Goal: Task Accomplishment & Management: Manage account settings

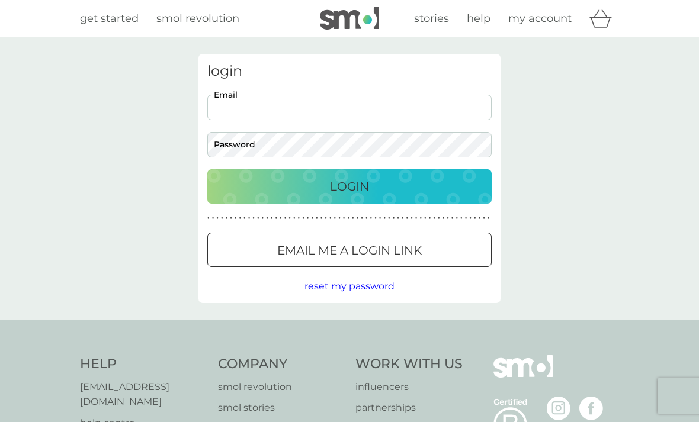
type input "[PERSON_NAME][EMAIL_ADDRESS][PERSON_NAME][DOMAIN_NAME]"
click at [350, 186] on button "Login" at bounding box center [349, 186] width 284 height 34
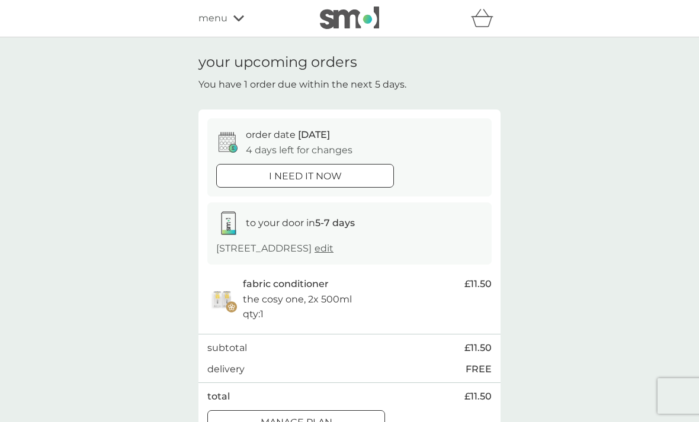
click at [244, 19] on div "menu" at bounding box center [249, 18] width 101 height 15
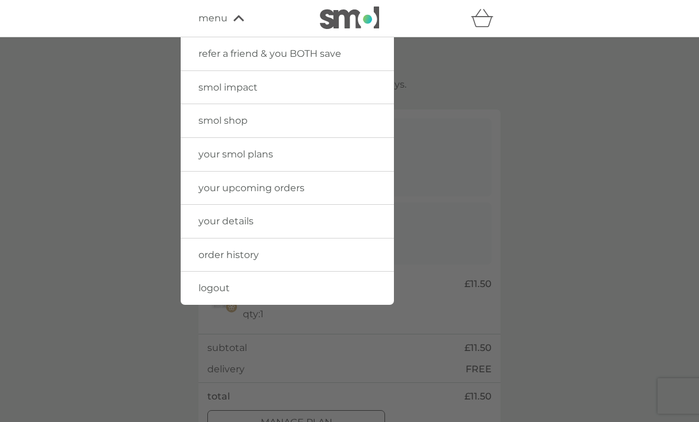
click at [220, 185] on span "your upcoming orders" at bounding box center [252, 188] width 106 height 11
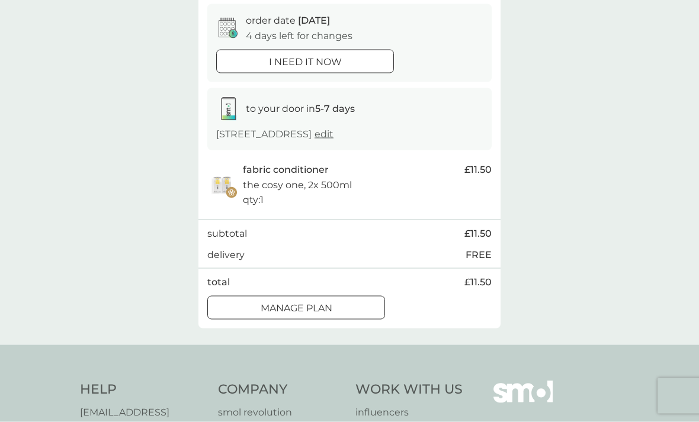
scroll to position [121, 0]
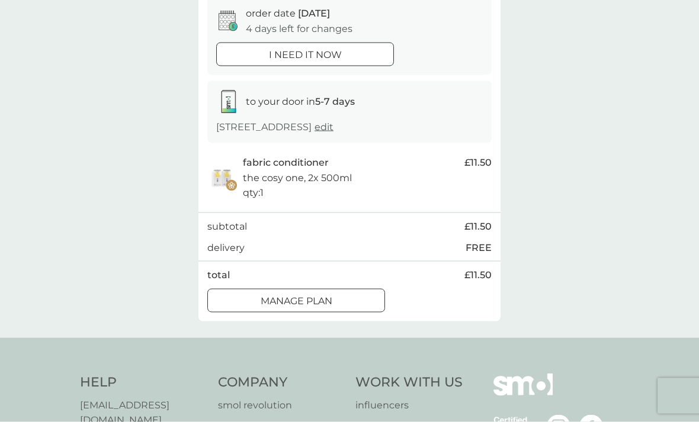
click at [289, 295] on div at bounding box center [296, 301] width 43 height 12
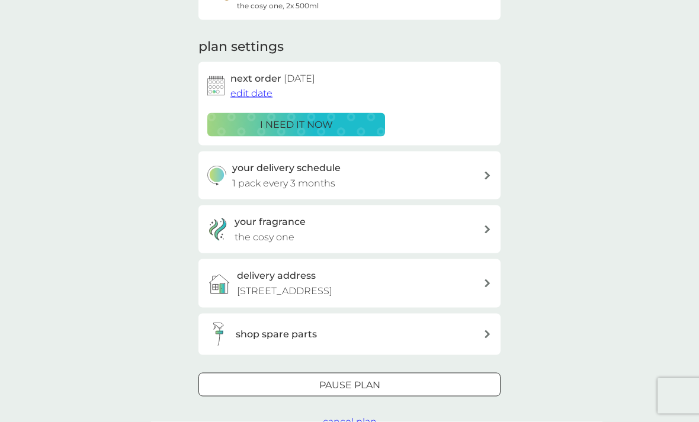
scroll to position [139, 0]
click at [345, 417] on span "cancel plan" at bounding box center [350, 421] width 54 height 11
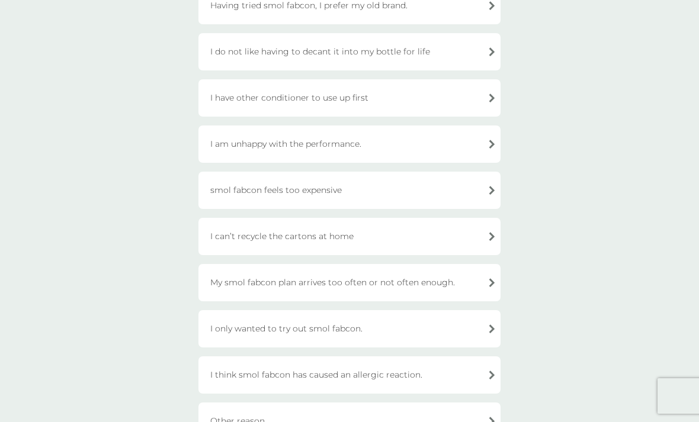
scroll to position [201, 0]
click at [241, 96] on div "I have other conditioner to use up first" at bounding box center [350, 96] width 302 height 37
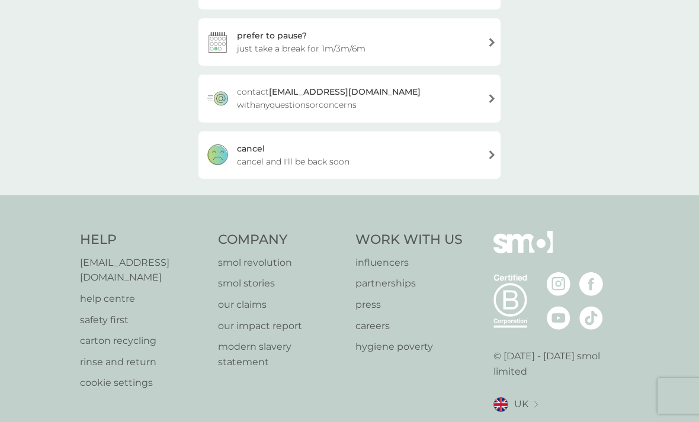
click at [258, 158] on span "cancel and I'll be back soon" at bounding box center [293, 161] width 113 height 13
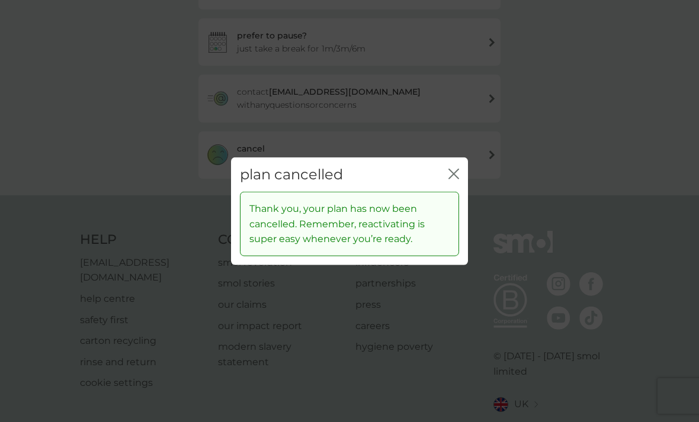
click at [456, 179] on icon "close" at bounding box center [454, 173] width 11 height 11
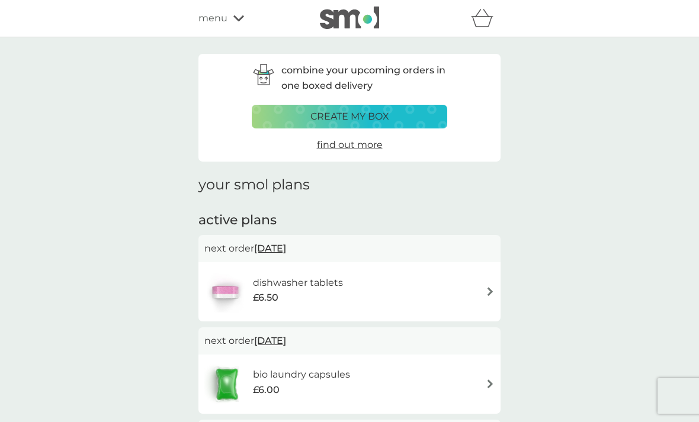
click at [228, 18] on div "menu" at bounding box center [249, 18] width 101 height 15
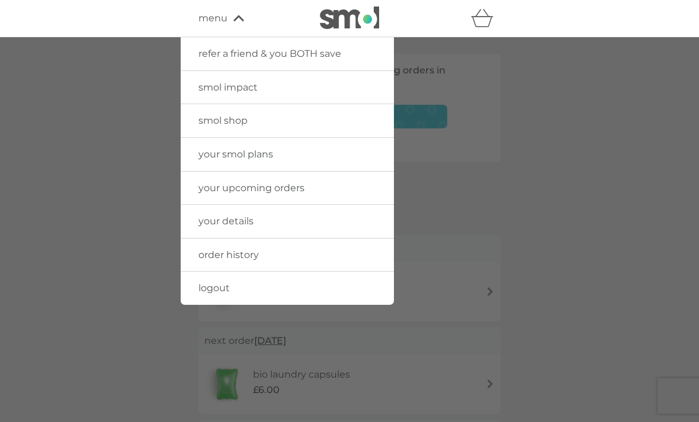
click at [216, 249] on span "order history" at bounding box center [229, 254] width 60 height 11
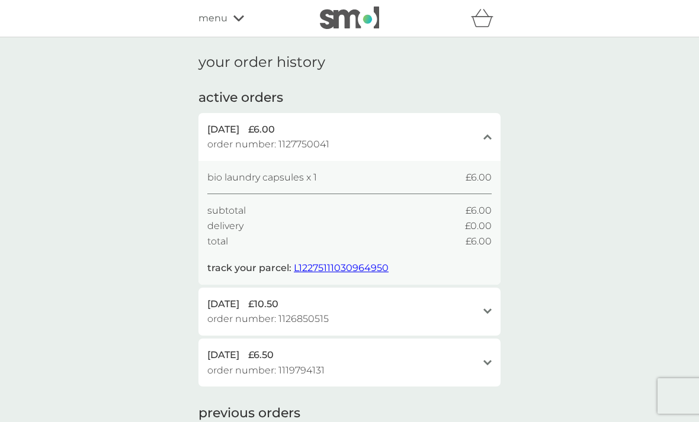
click at [232, 18] on div "menu" at bounding box center [249, 18] width 101 height 15
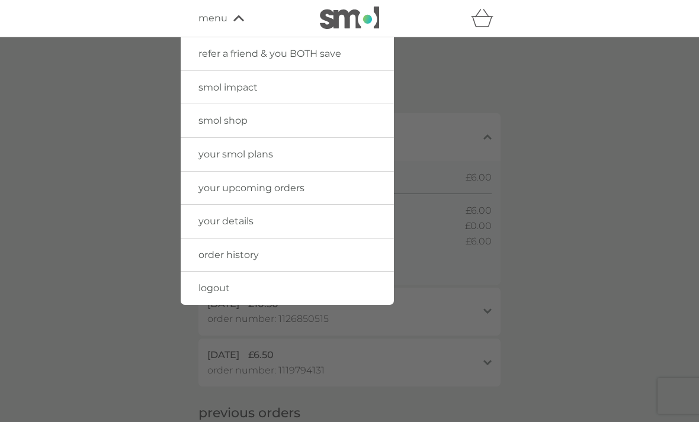
click at [232, 149] on span "your smol plans" at bounding box center [236, 154] width 75 height 11
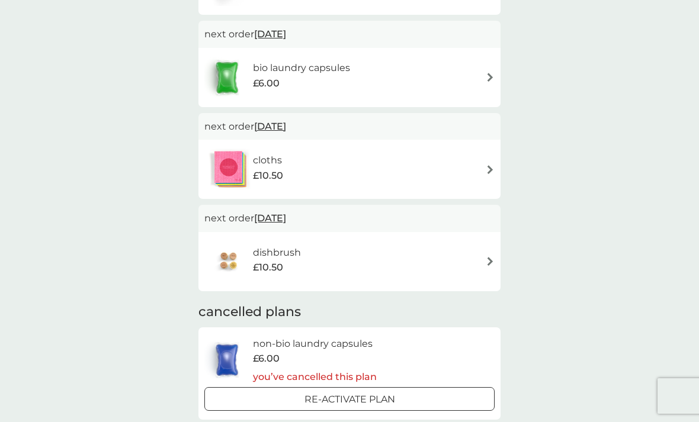
scroll to position [308, 0]
click at [276, 65] on h6 "bio laundry capsules" at bounding box center [301, 66] width 97 height 15
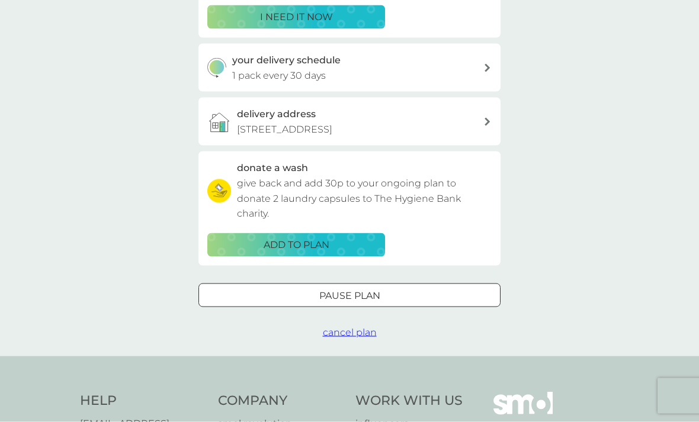
scroll to position [245, 0]
click at [336, 295] on div at bounding box center [335, 295] width 1 height 1
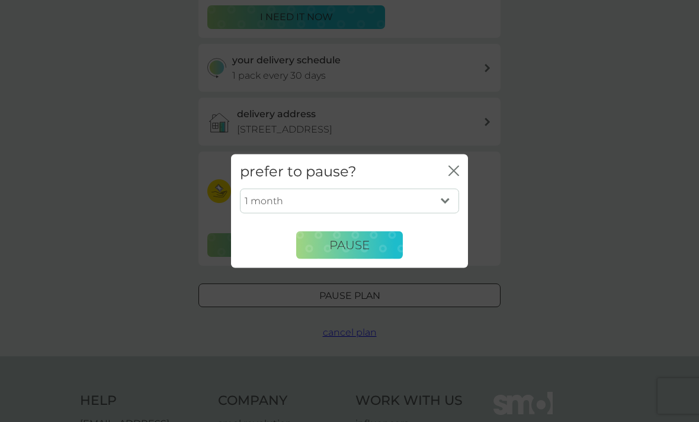
click at [447, 214] on select "1 month 2 months 3 months 4 months 5 months 6 months" at bounding box center [349, 201] width 219 height 25
click at [447, 213] on select "1 month 2 months 3 months 4 months 5 months 6 months" at bounding box center [349, 201] width 219 height 25
select select "6"
click at [338, 254] on button "Pause" at bounding box center [349, 245] width 107 height 28
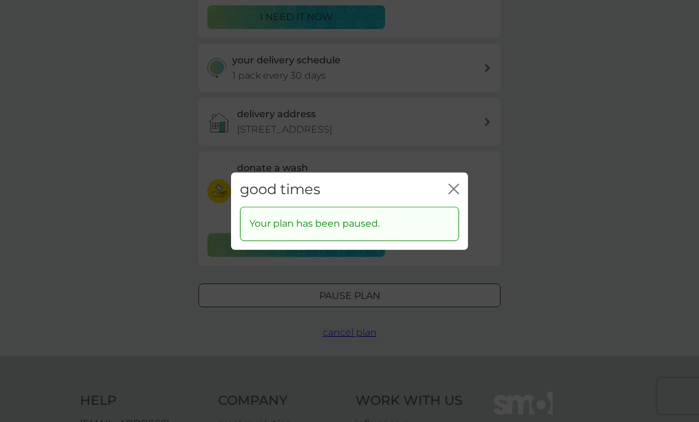
click at [455, 200] on div "good times close" at bounding box center [349, 189] width 237 height 35
click at [454, 194] on icon "close" at bounding box center [456, 188] width 5 height 9
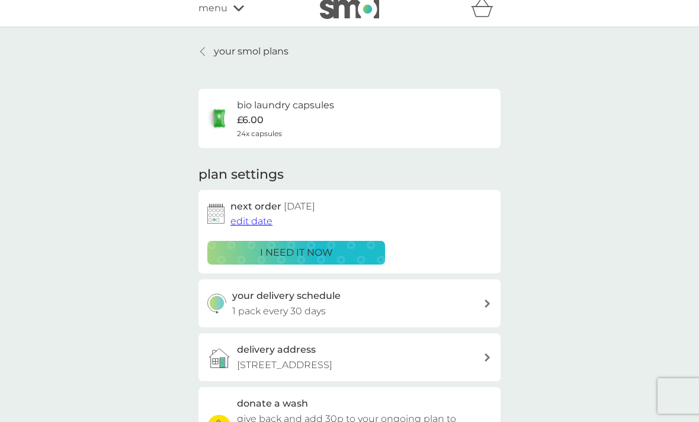
scroll to position [0, 0]
